Goal: Transaction & Acquisition: Obtain resource

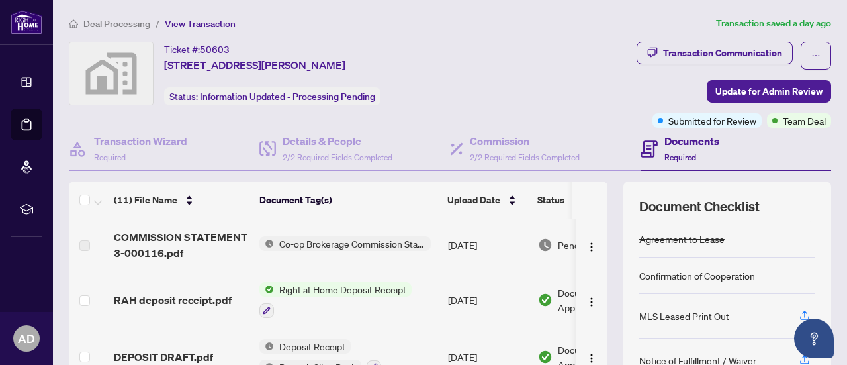
click at [406, 246] on span "Co-op Brokerage Commission Statement" at bounding box center [352, 243] width 157 height 15
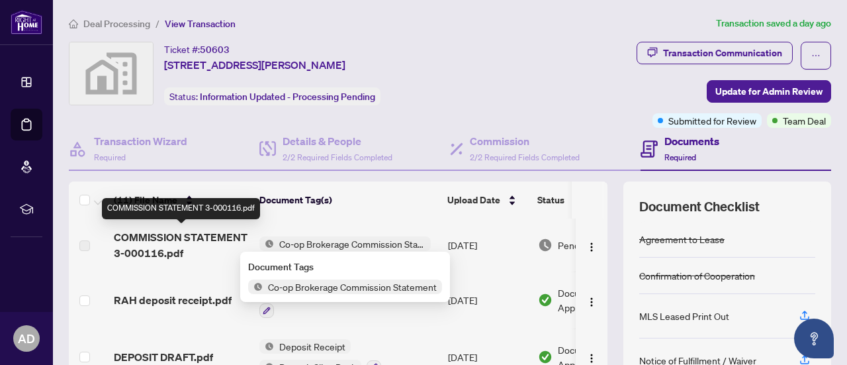
click at [207, 237] on span "COMMISSION STATEMENT 3-000116.pdf" at bounding box center [181, 245] width 135 height 32
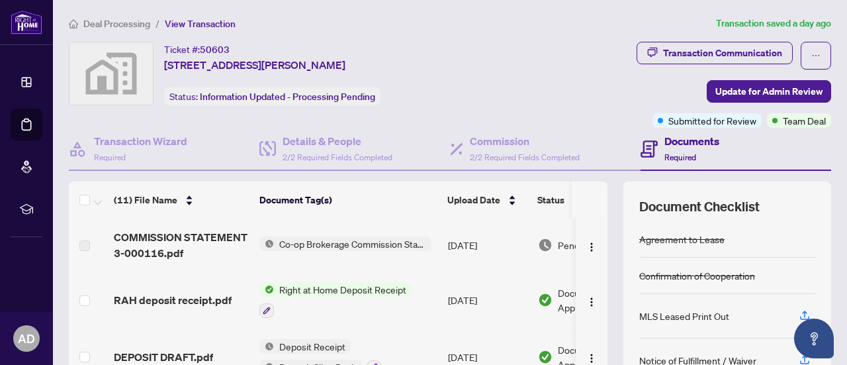
click at [328, 244] on span "Co-op Brokerage Commission Statement" at bounding box center [352, 243] width 157 height 15
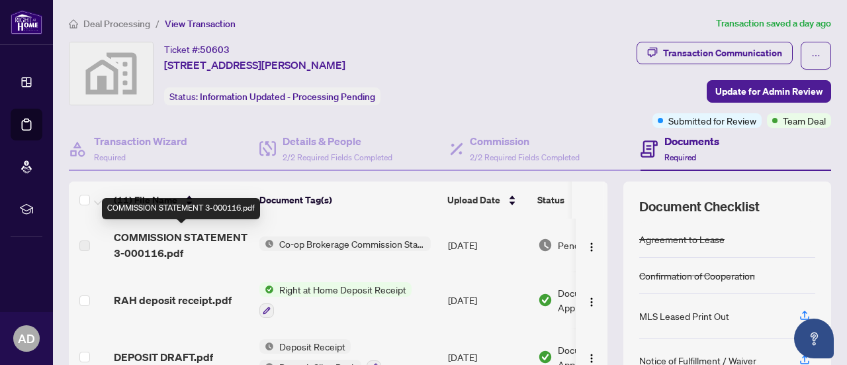
click at [212, 233] on span "COMMISSION STATEMENT 3-000116.pdf" at bounding box center [181, 245] width 135 height 32
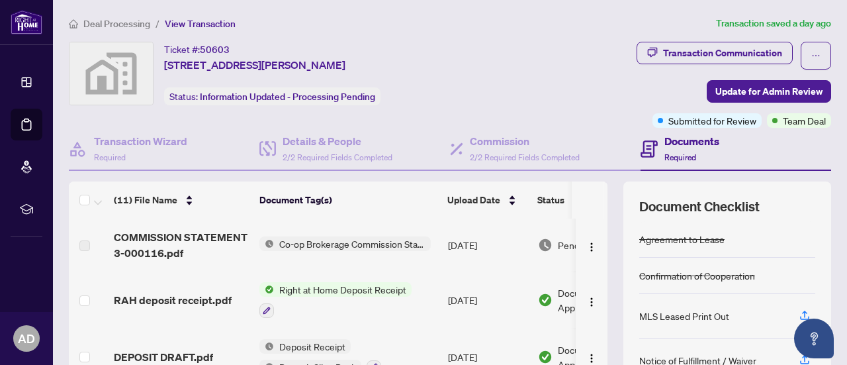
click at [657, 145] on div "Documents Required" at bounding box center [680, 148] width 79 height 31
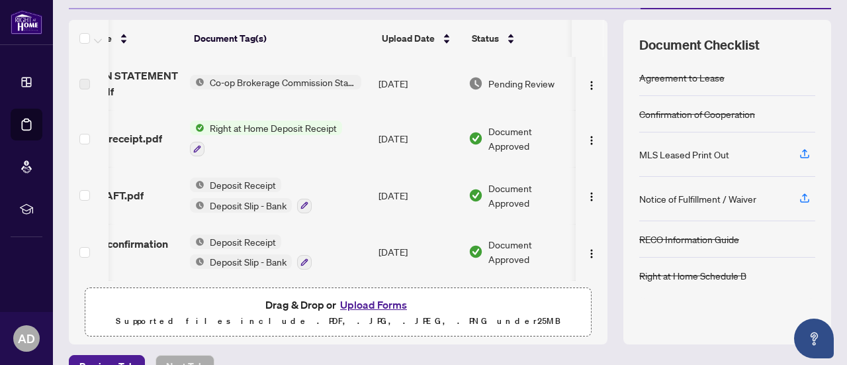
scroll to position [0, 75]
click at [587, 81] on img "button" at bounding box center [592, 85] width 11 height 11
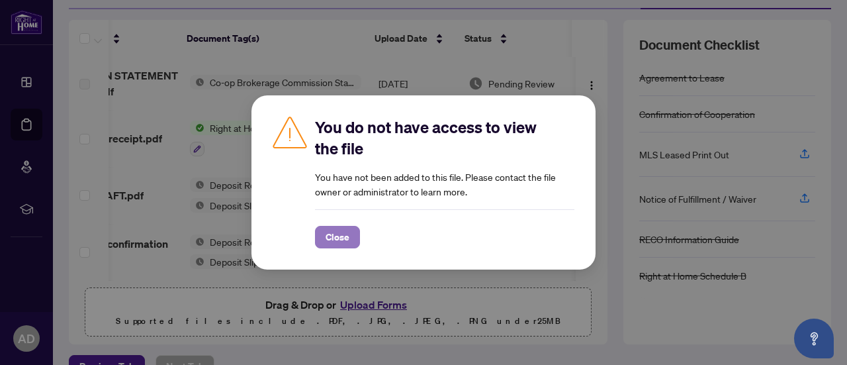
click at [336, 236] on span "Close" at bounding box center [338, 236] width 24 height 21
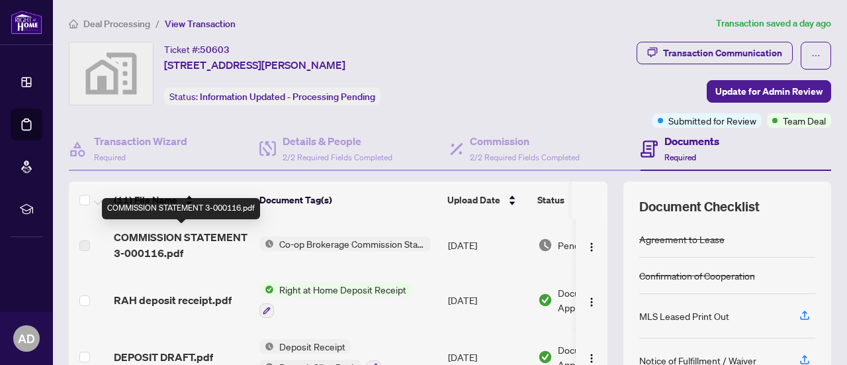
click at [193, 235] on span "COMMISSION STATEMENT 3-000116.pdf" at bounding box center [181, 245] width 135 height 32
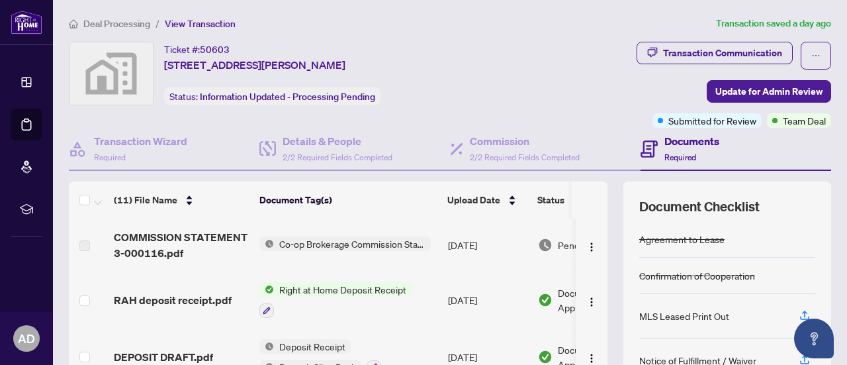
click at [397, 238] on span "Co-op Brokerage Commission Statement" at bounding box center [352, 243] width 157 height 15
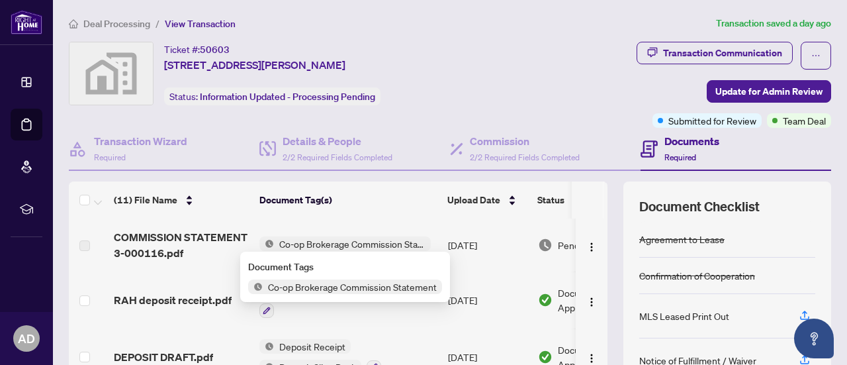
click at [189, 229] on span "COMMISSION STATEMENT 3-000116.pdf" at bounding box center [181, 245] width 135 height 32
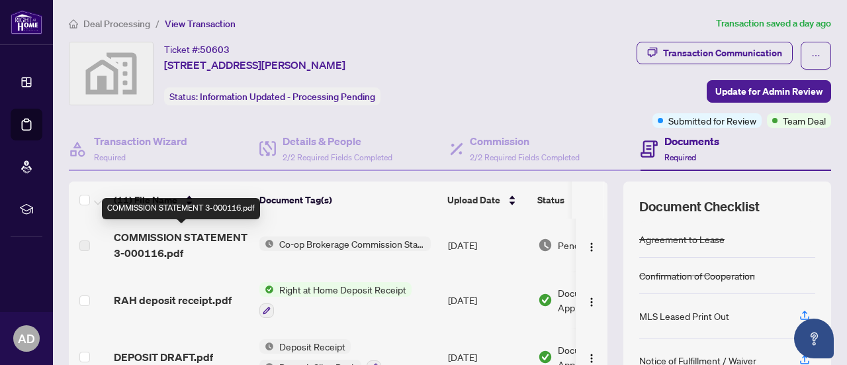
click at [184, 243] on span "COMMISSION STATEMENT 3-000116.pdf" at bounding box center [181, 245] width 135 height 32
